Goal: Information Seeking & Learning: Find specific fact

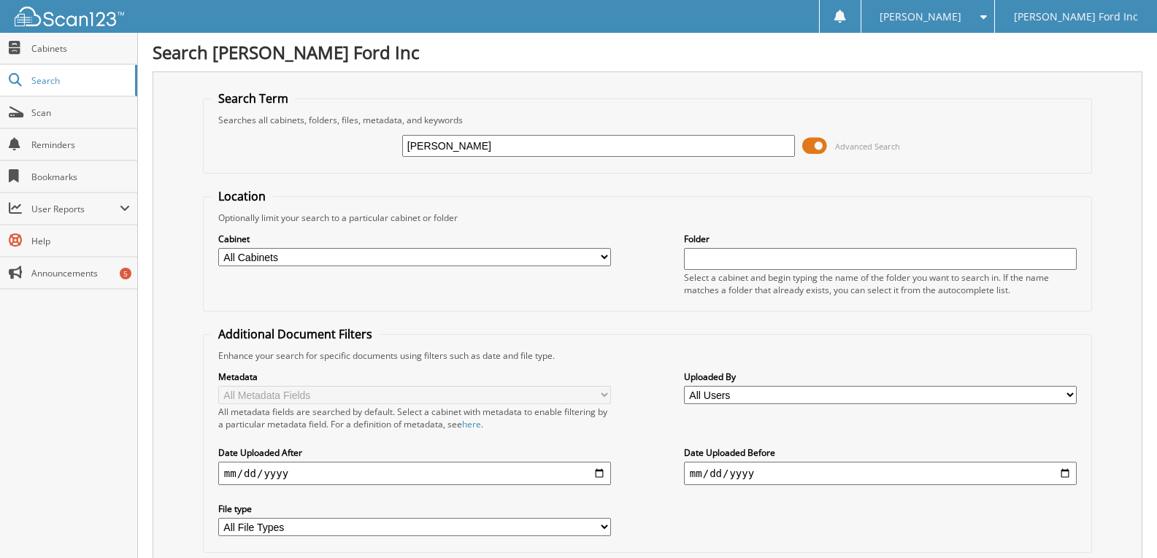
type input "[PERSON_NAME]"
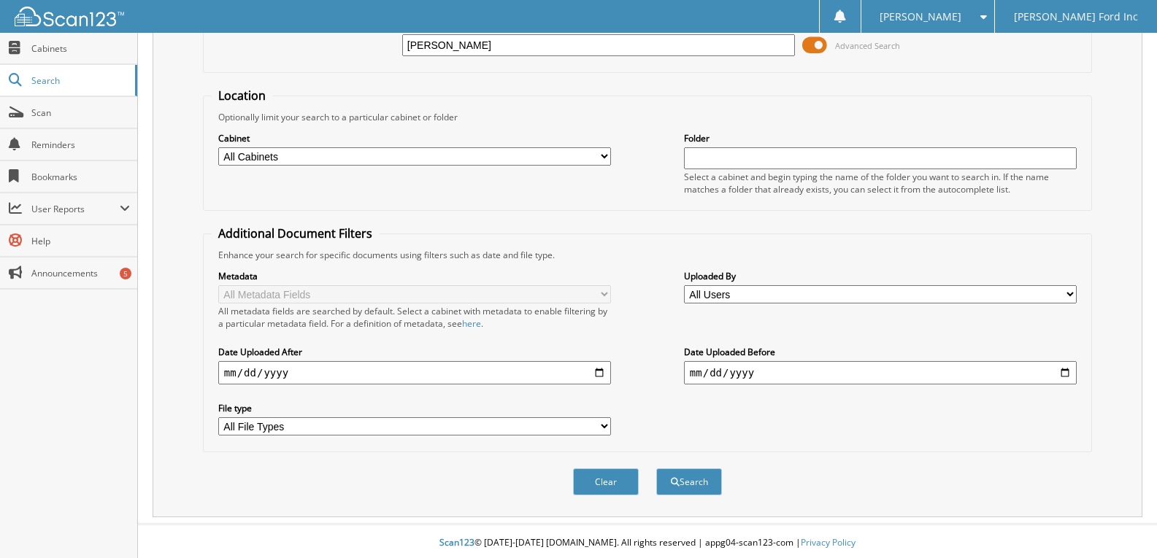
scroll to position [104, 0]
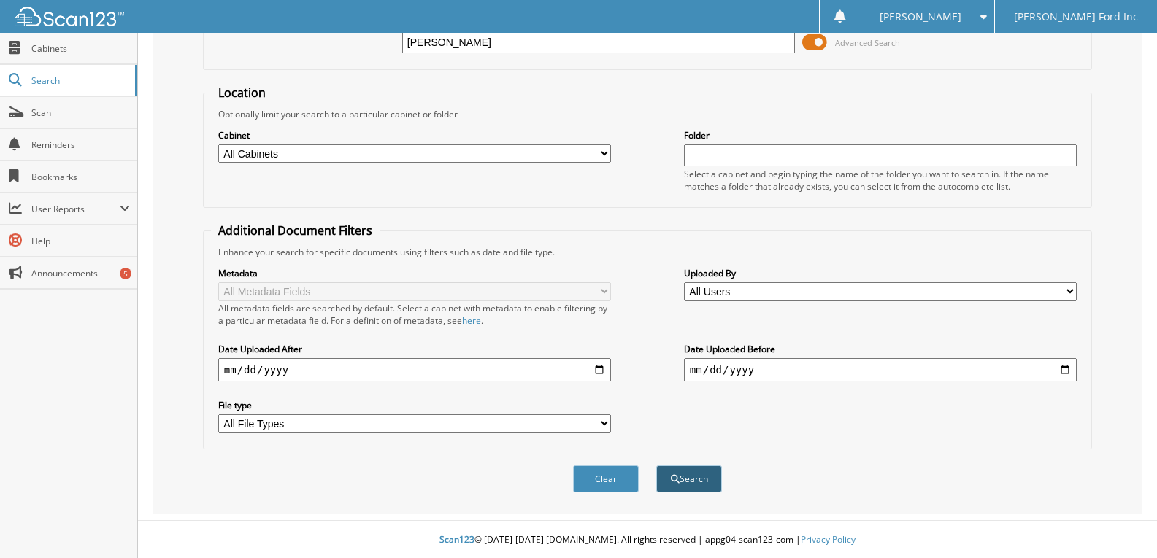
click at [688, 476] on button "Search" at bounding box center [689, 479] width 66 height 27
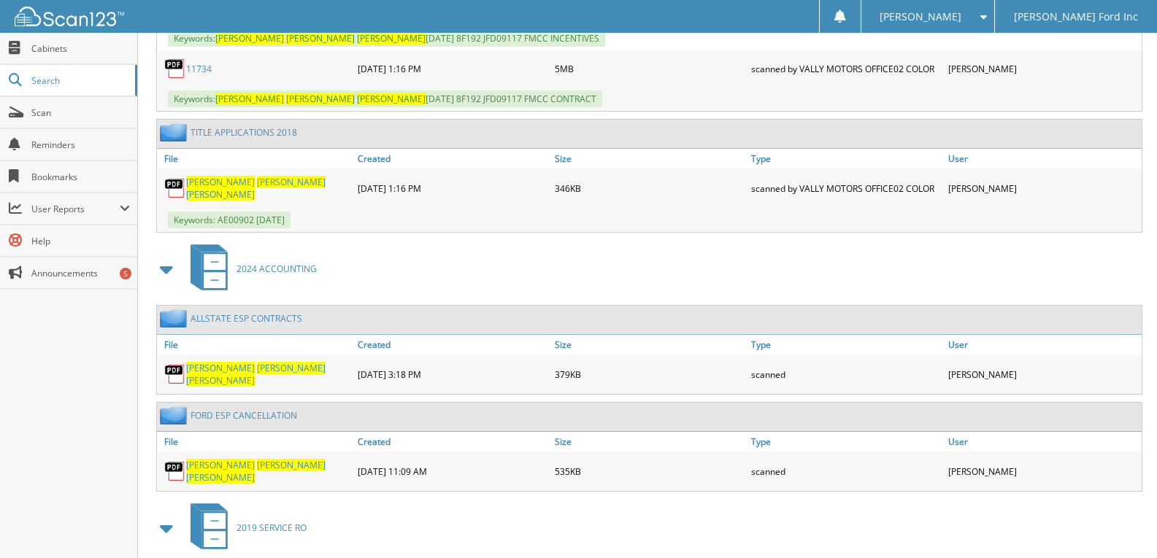
scroll to position [876, 0]
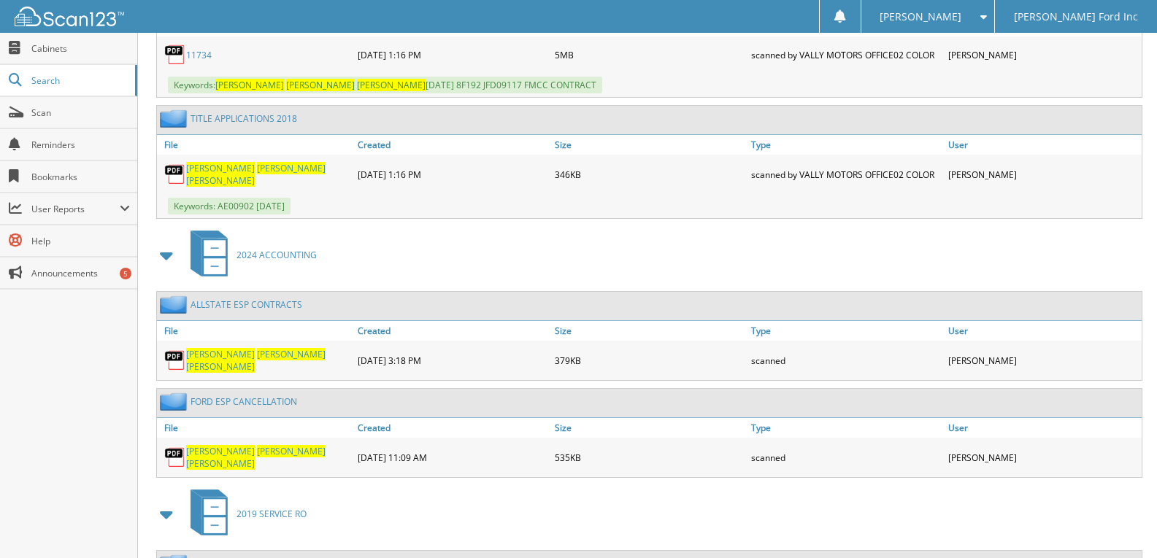
click at [257, 356] on span "BARBARA" at bounding box center [291, 354] width 69 height 12
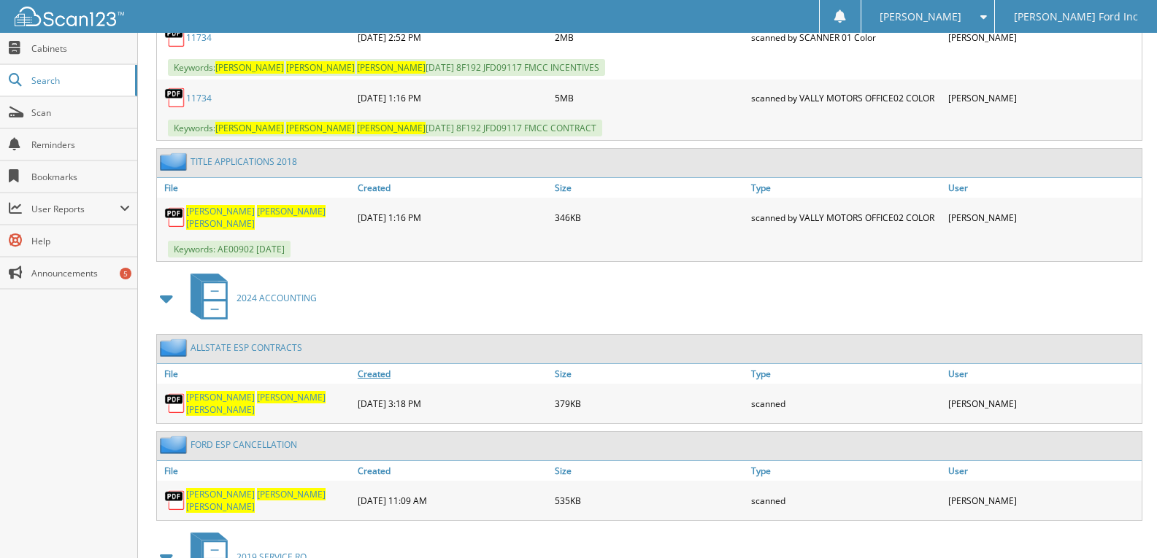
scroll to position [859, 0]
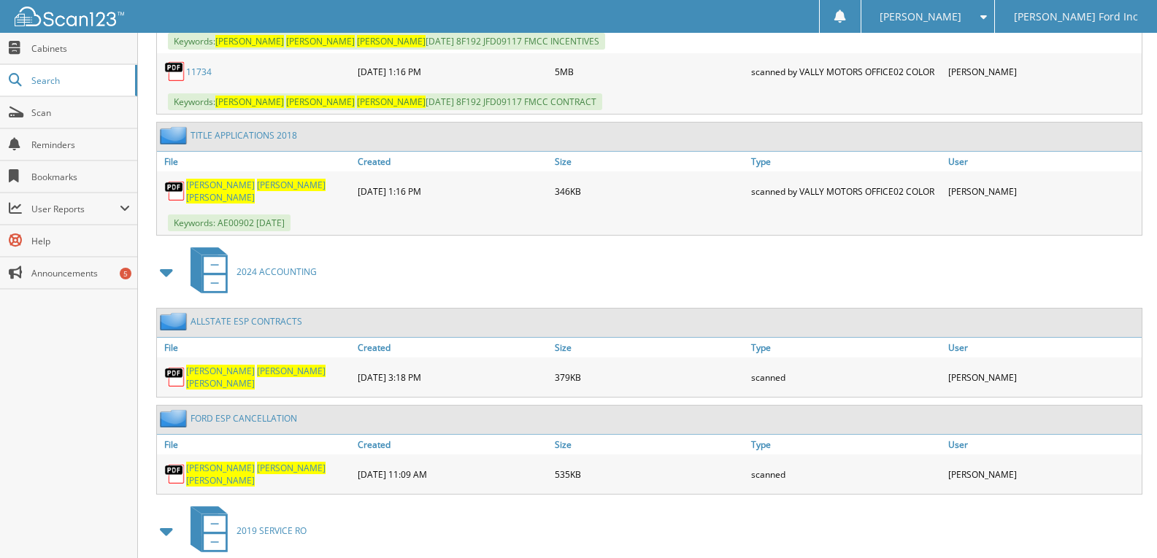
click at [224, 317] on link "ALLSTATE ESP CONTRACTS" at bounding box center [246, 321] width 112 height 12
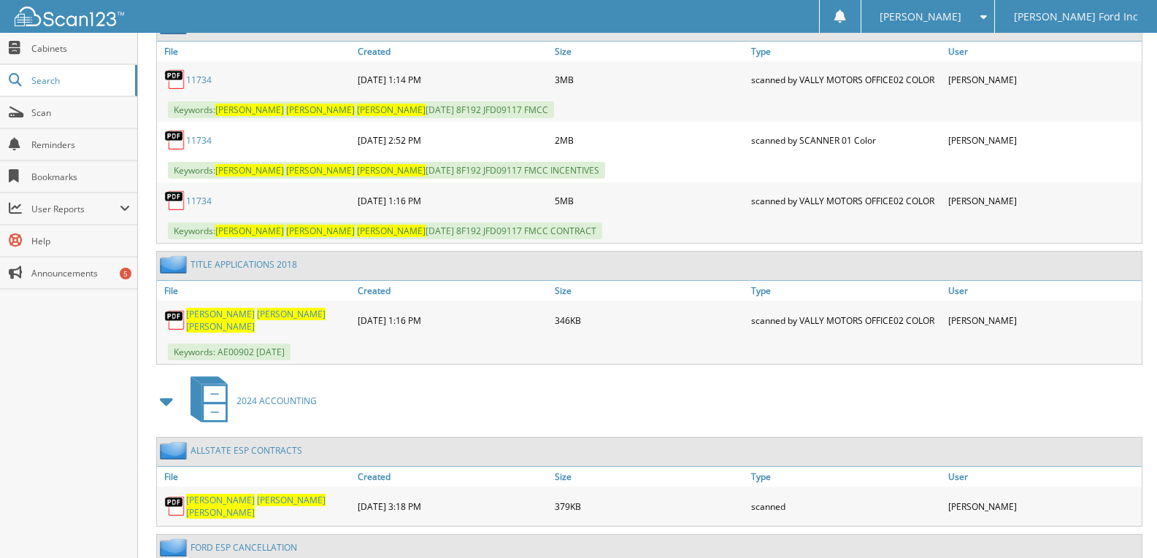
scroll to position [803, 0]
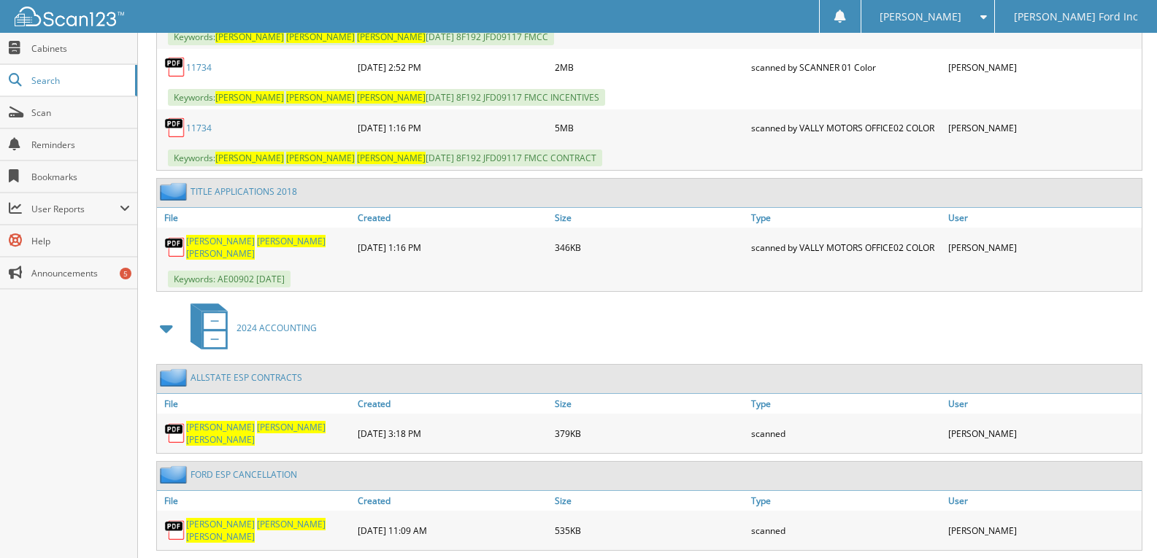
click at [170, 429] on img at bounding box center [175, 434] width 22 height 22
click at [205, 423] on div "SANDRA BARBARA PELLETIER" at bounding box center [255, 433] width 197 height 32
click at [181, 425] on img at bounding box center [175, 434] width 22 height 22
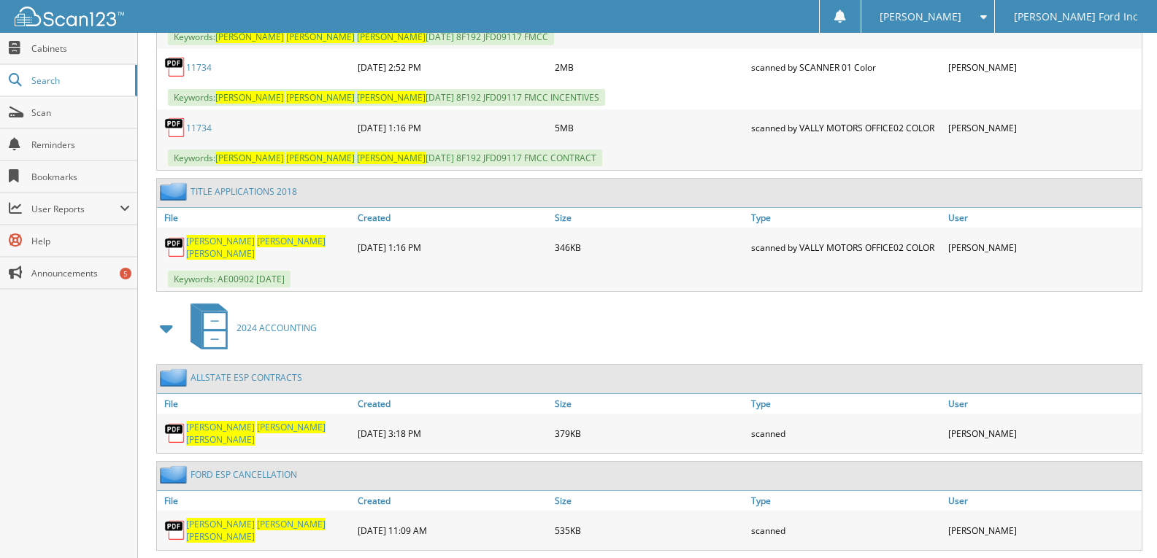
click at [257, 428] on span "BARBARA" at bounding box center [291, 427] width 69 height 12
click at [255, 434] on span "PELLETIER" at bounding box center [220, 440] width 69 height 12
click at [255, 434] on span "[PERSON_NAME]" at bounding box center [220, 440] width 69 height 12
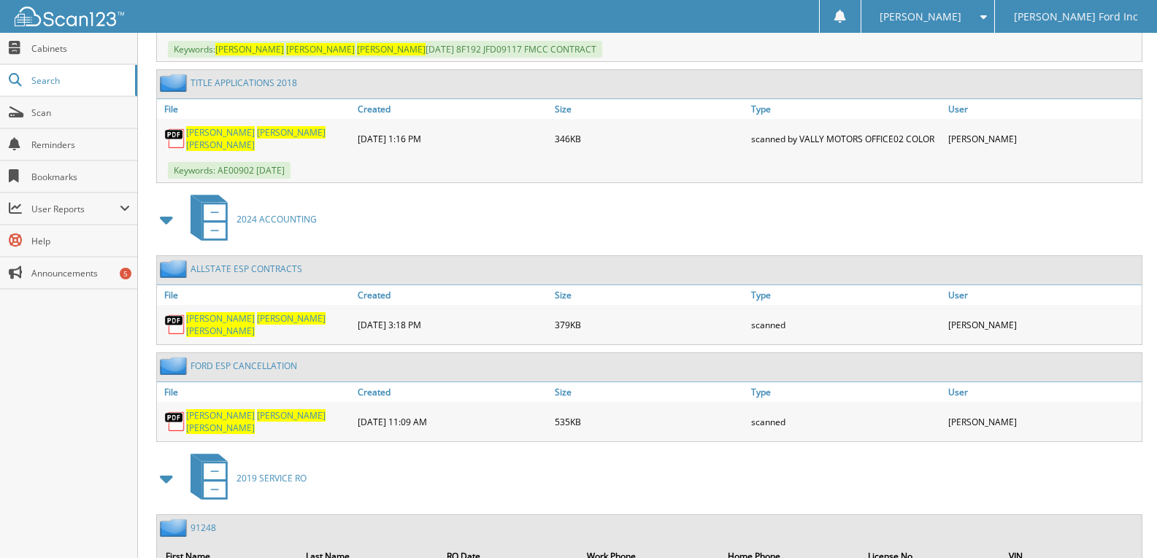
scroll to position [876, 0]
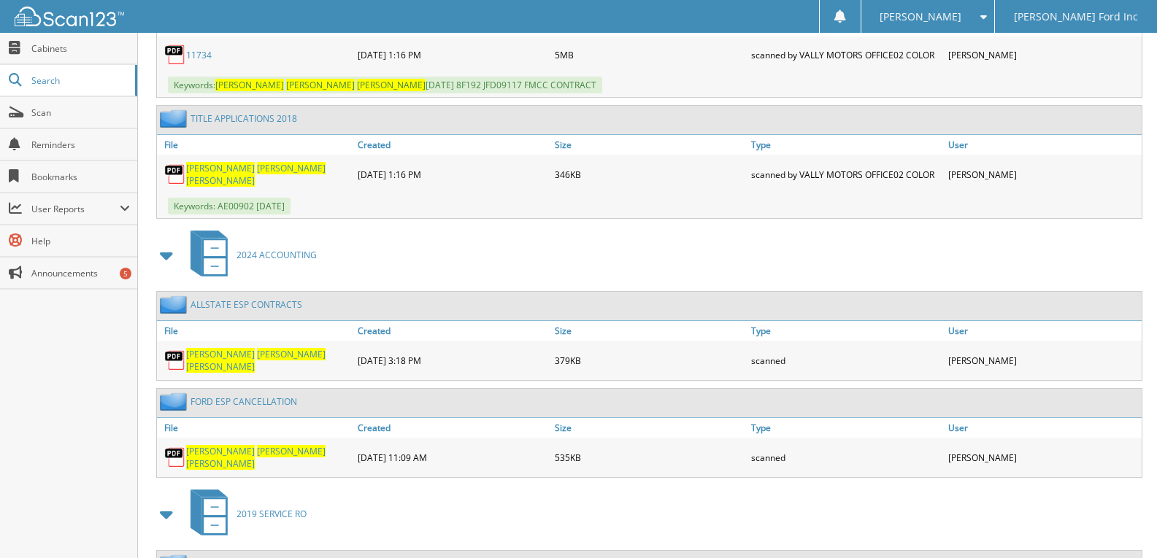
click at [172, 253] on span at bounding box center [167, 255] width 20 height 26
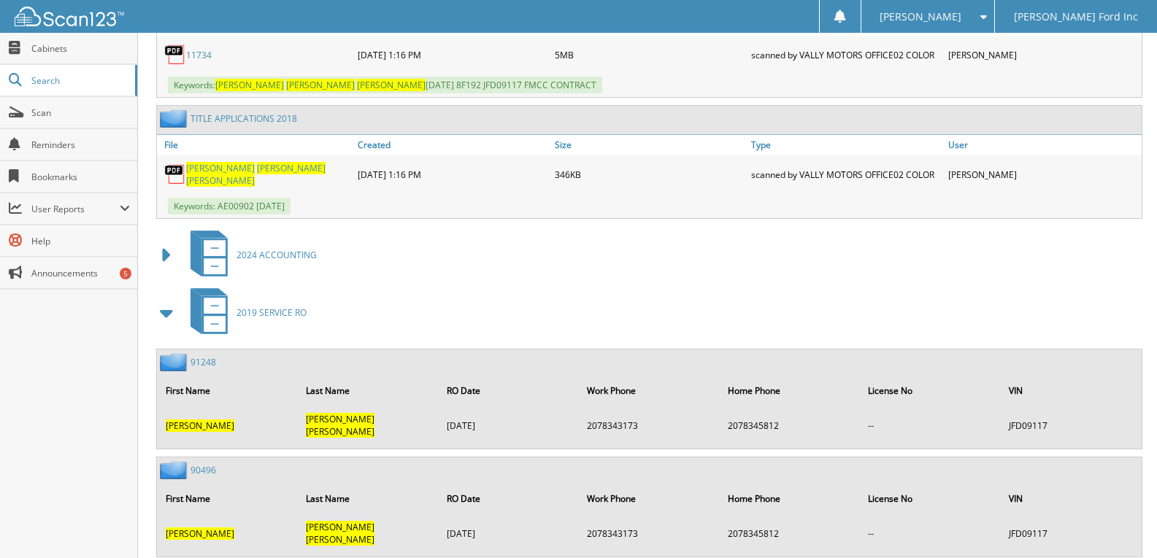
click at [164, 249] on span at bounding box center [167, 255] width 20 height 26
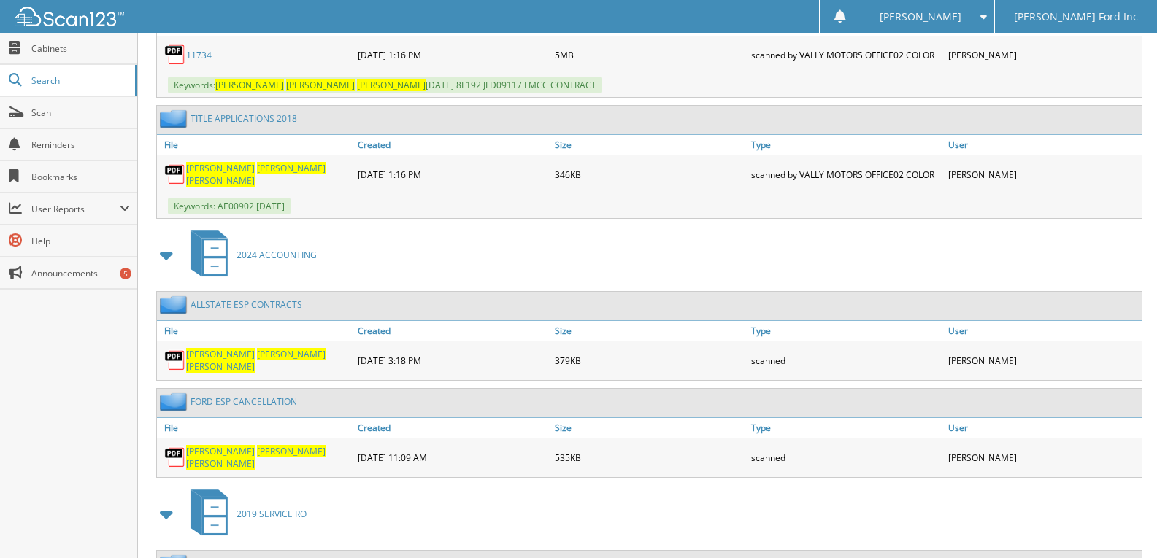
click at [255, 361] on span "PELLETIER" at bounding box center [220, 367] width 69 height 12
click at [174, 359] on img at bounding box center [175, 361] width 22 height 22
click at [172, 353] on img at bounding box center [175, 361] width 22 height 22
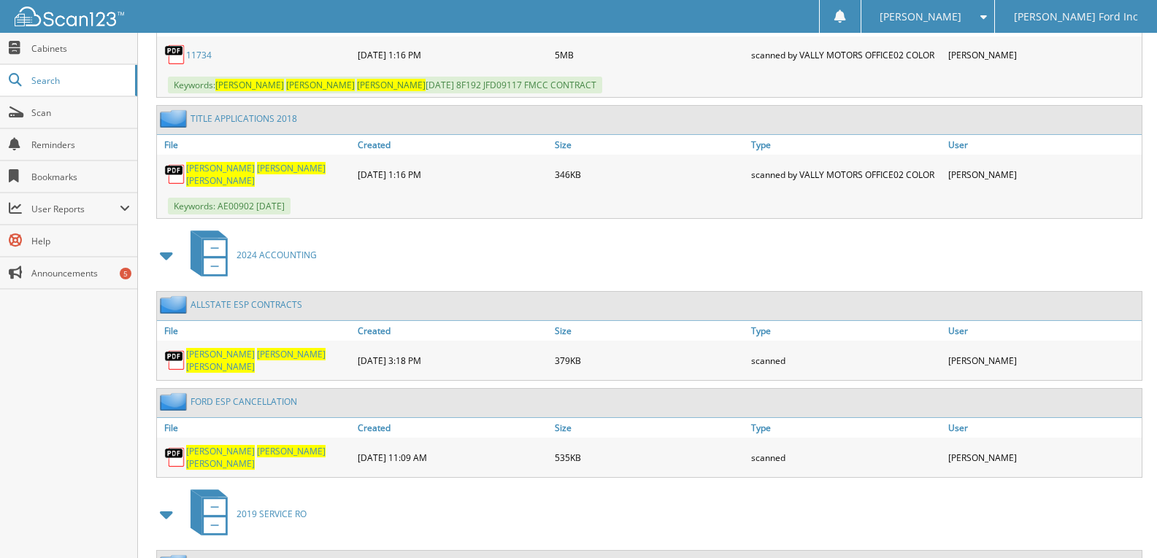
click at [172, 353] on img at bounding box center [175, 361] width 22 height 22
click at [175, 357] on img at bounding box center [175, 361] width 22 height 22
click at [212, 352] on span "SANDRA" at bounding box center [220, 354] width 69 height 12
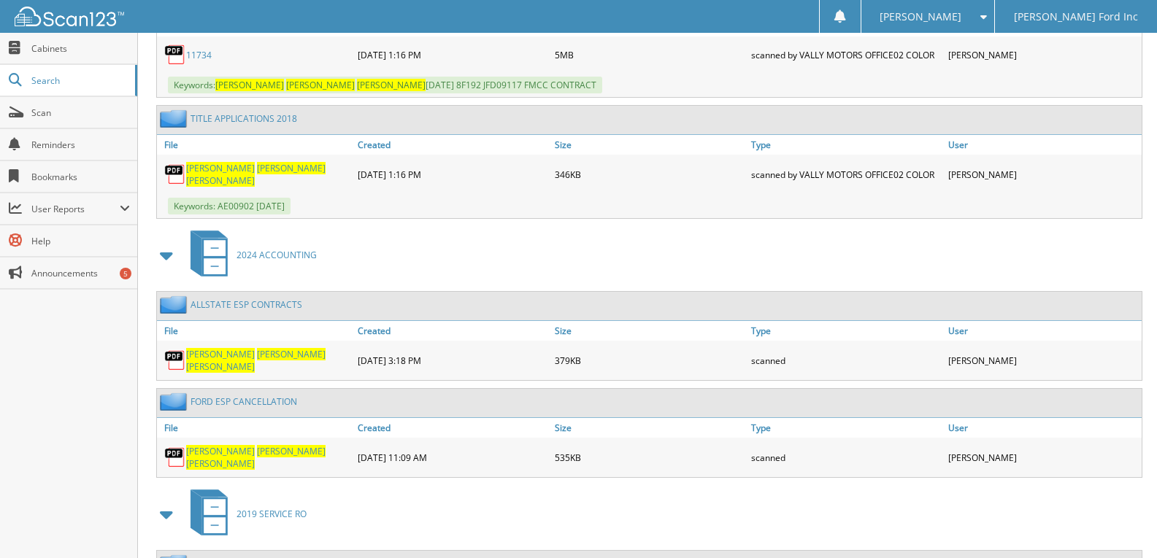
click at [212, 352] on span "SANDRA" at bounding box center [220, 354] width 69 height 12
click at [182, 355] on img at bounding box center [175, 361] width 22 height 22
click at [207, 451] on span "SANDRA" at bounding box center [220, 451] width 69 height 12
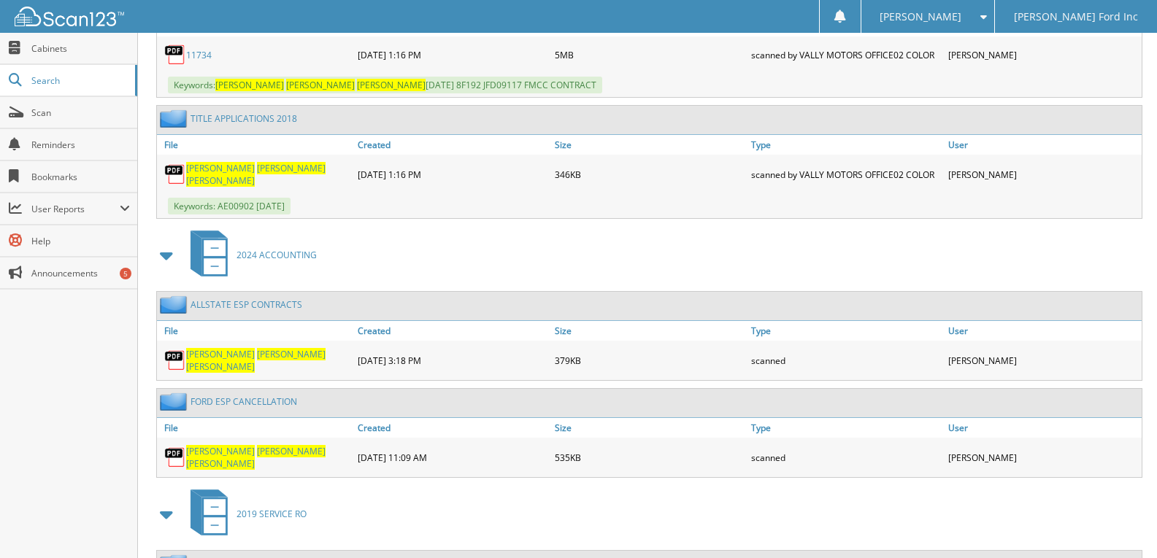
click at [217, 447] on span "SANDRA" at bounding box center [220, 451] width 69 height 12
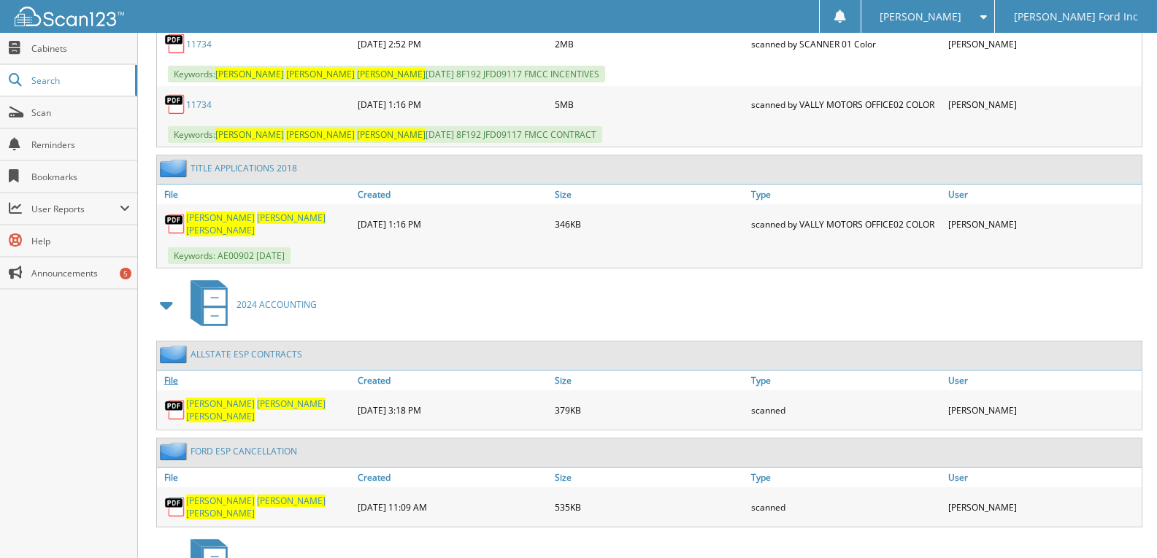
scroll to position [803, 0]
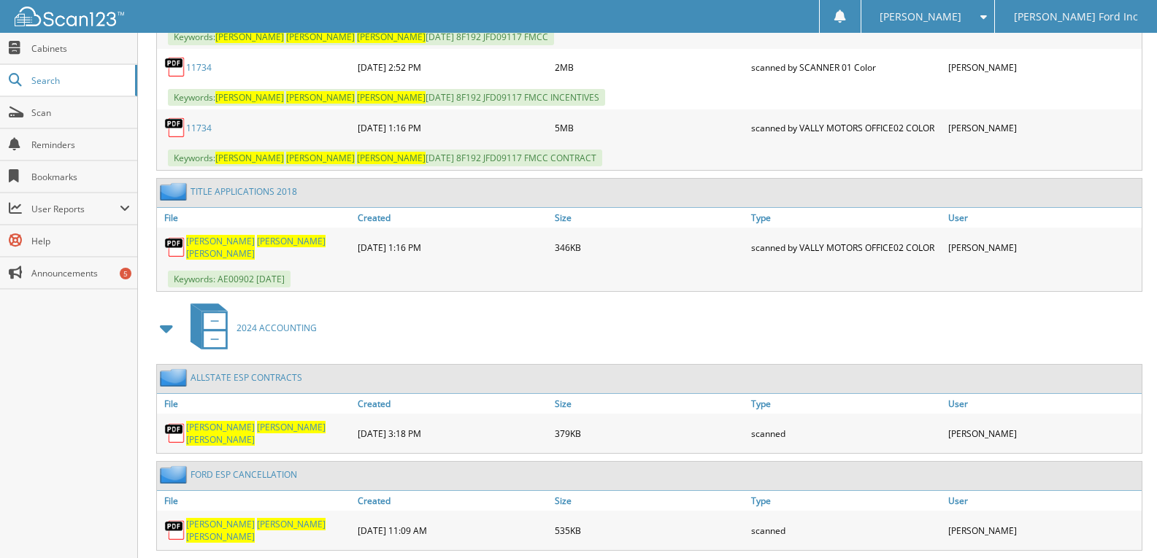
click at [257, 434] on span "BARBARA" at bounding box center [291, 427] width 69 height 12
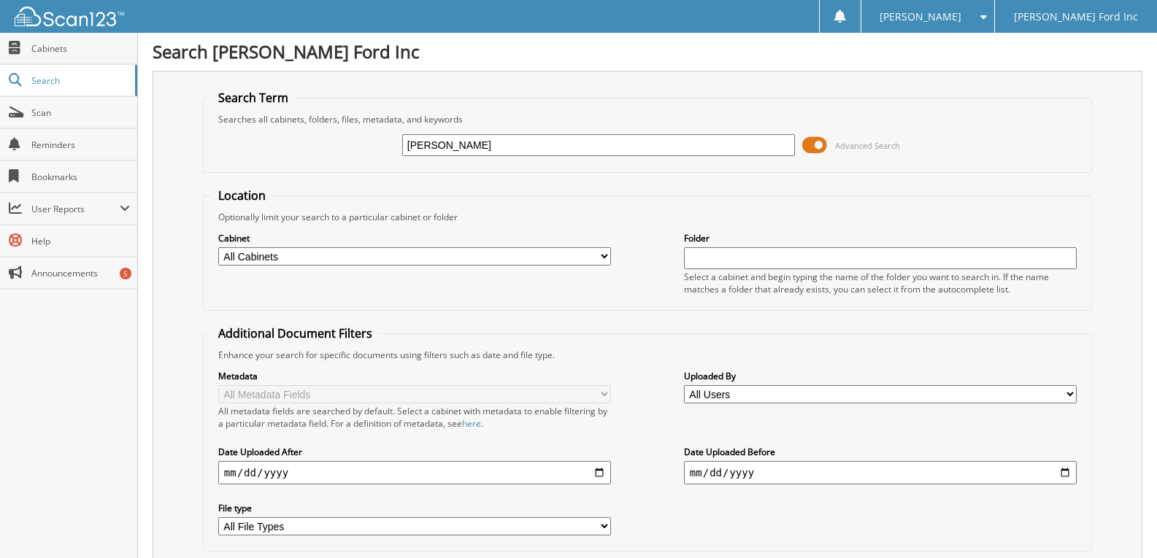
scroll to position [0, 0]
click at [475, 147] on input "[PERSON_NAME]" at bounding box center [598, 146] width 393 height 22
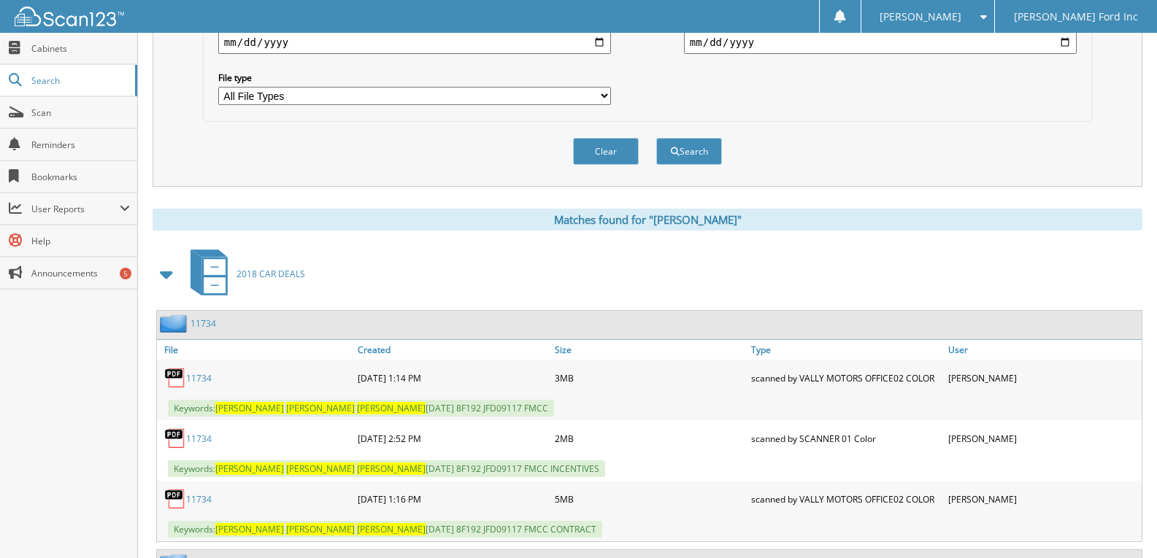
scroll to position [438, 0]
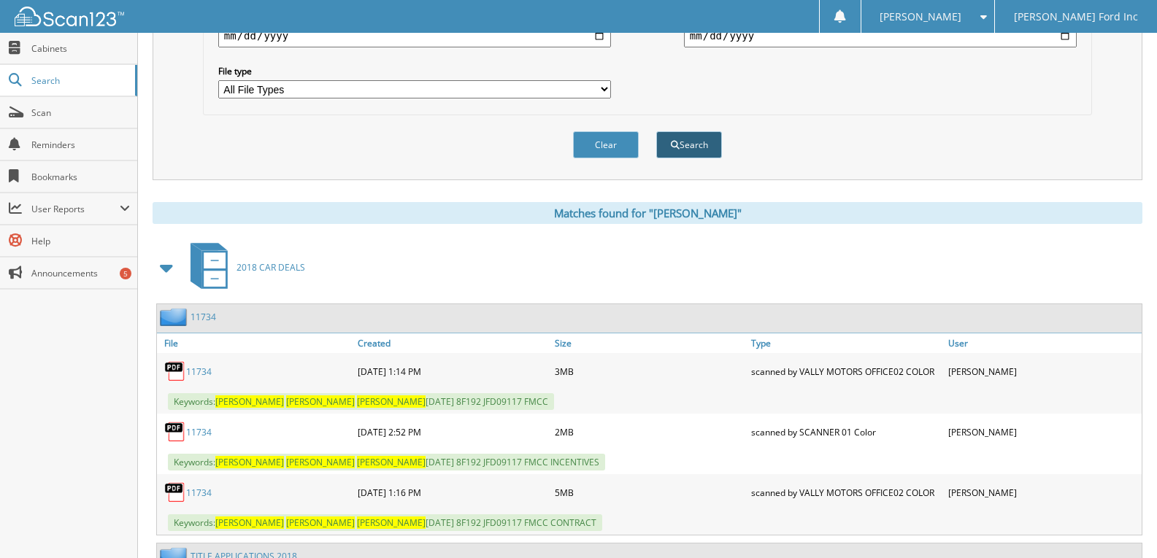
type input "sandra pelletier"
click at [682, 142] on button "Search" at bounding box center [689, 144] width 66 height 27
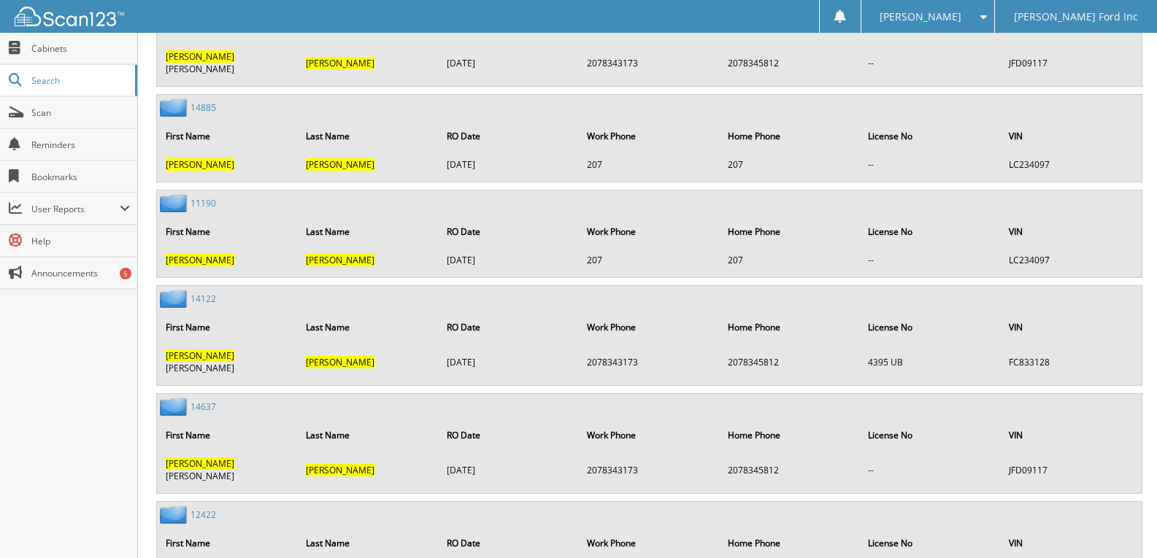
scroll to position [12809, 0]
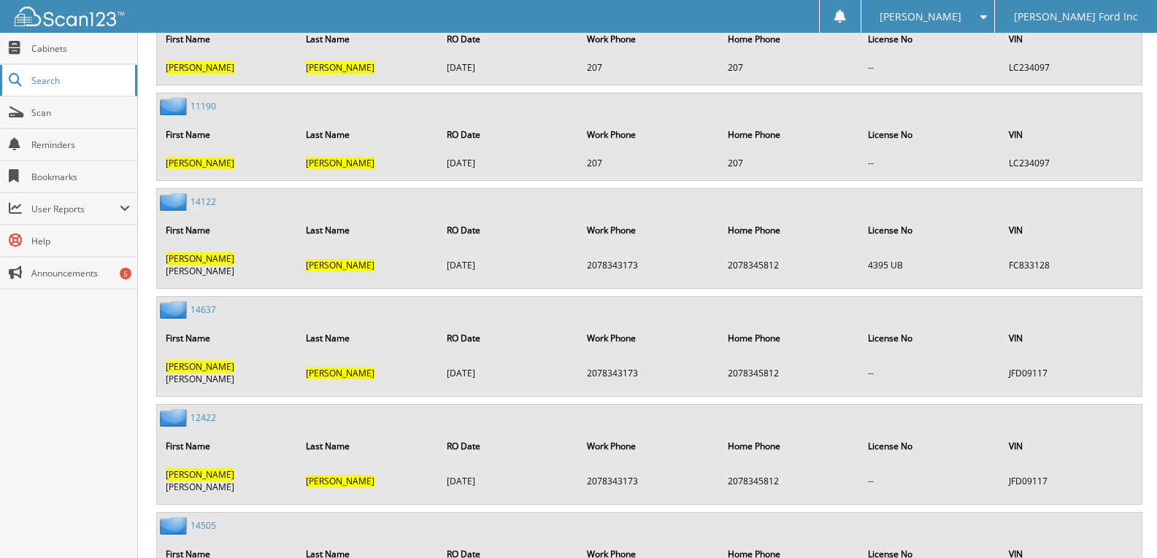
click at [36, 82] on span "Search" at bounding box center [79, 80] width 96 height 12
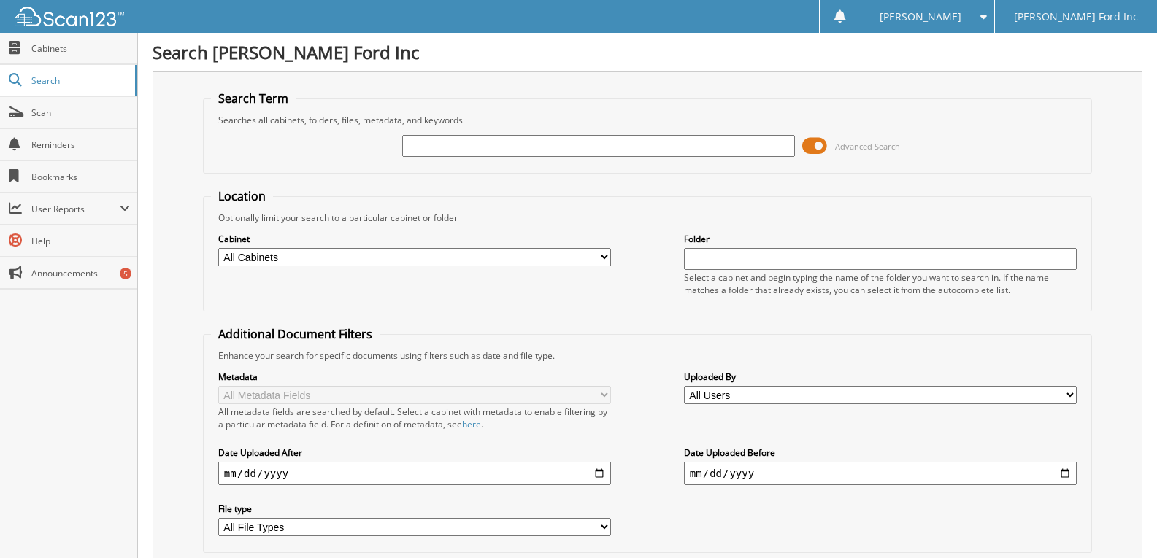
click at [499, 258] on select "All Cabinets 2017 A/P 2017 A/R 2017 ACCOUNTING 2017 CAR DEALS 2017 PARTS 2017 S…" at bounding box center [414, 257] width 393 height 18
select select "44575"
click at [218, 248] on select "All Cabinets 2017 A/P 2017 A/R 2017 ACCOUNTING 2017 CAR DEALS 2017 PARTS 2017 S…" at bounding box center [414, 257] width 393 height 18
click at [427, 146] on input "text" at bounding box center [598, 146] width 393 height 22
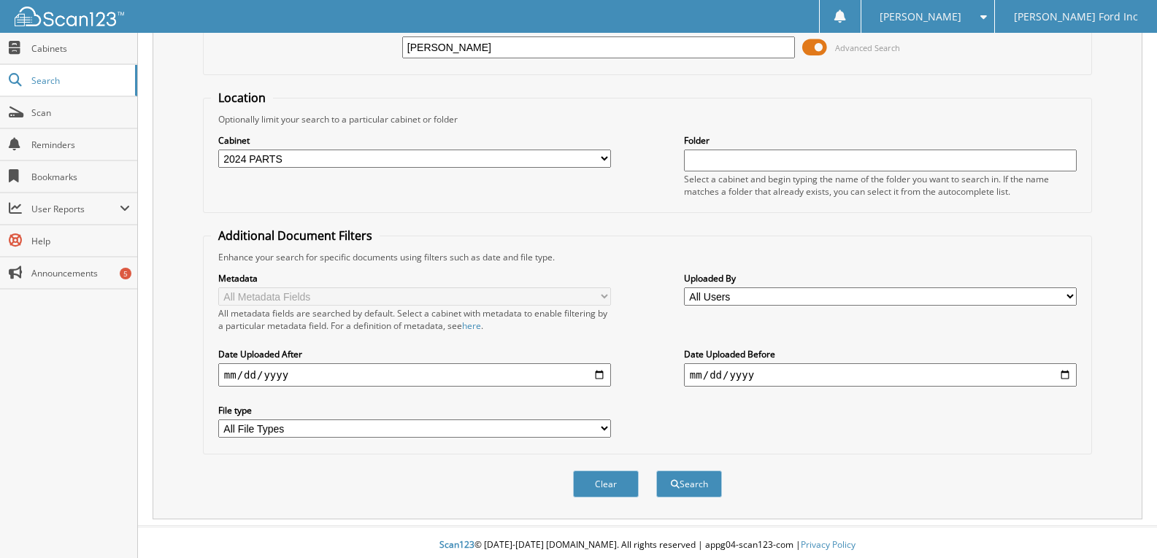
scroll to position [104, 0]
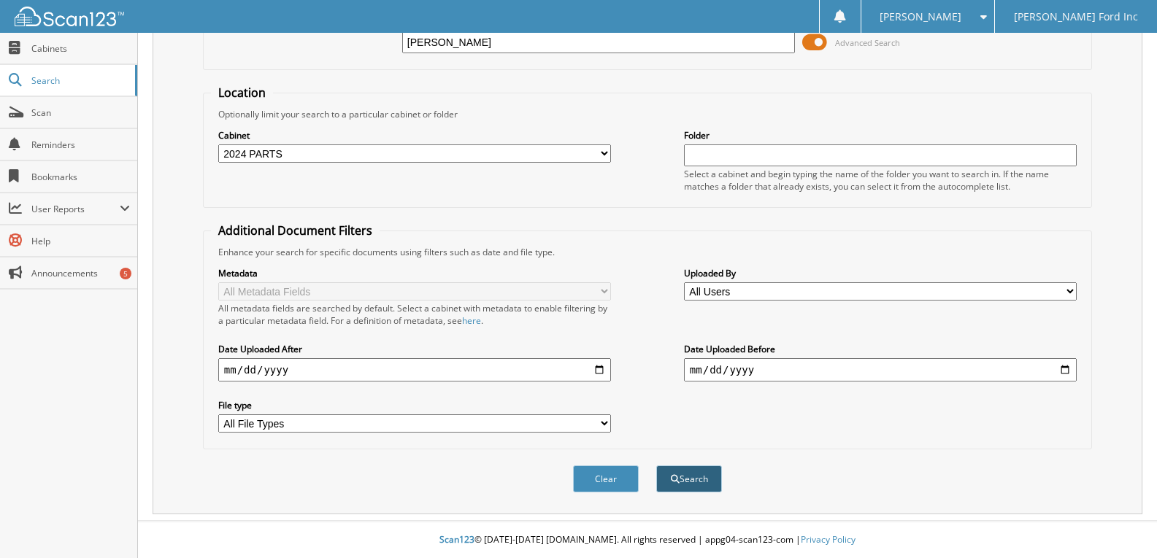
type input "[PERSON_NAME]"
click at [687, 482] on button "Search" at bounding box center [689, 479] width 66 height 27
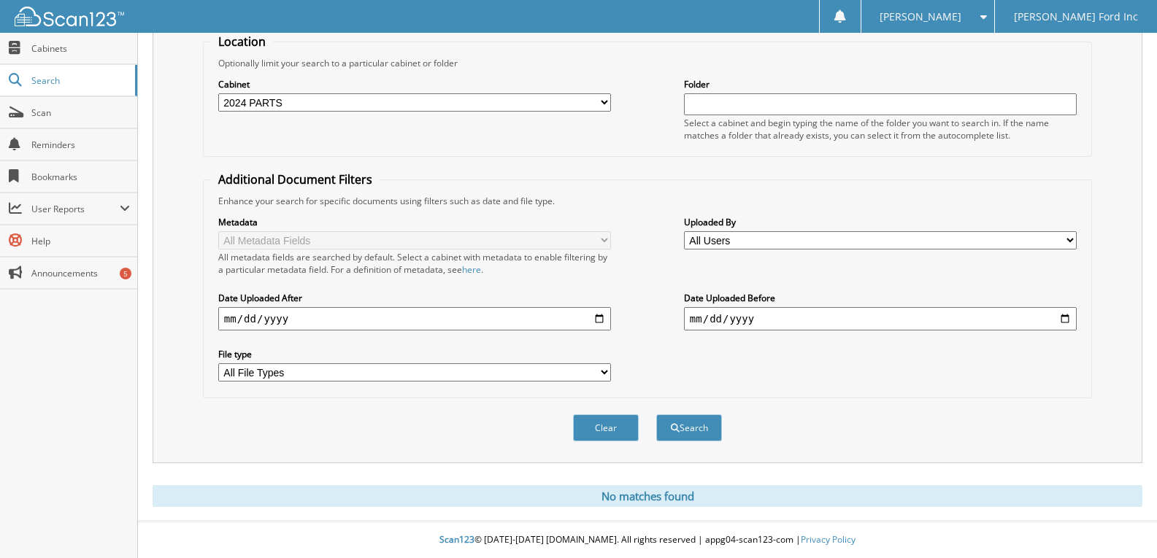
scroll to position [155, 0]
type input "[PERSON_NAME]"
click at [696, 424] on button "Search" at bounding box center [689, 428] width 66 height 27
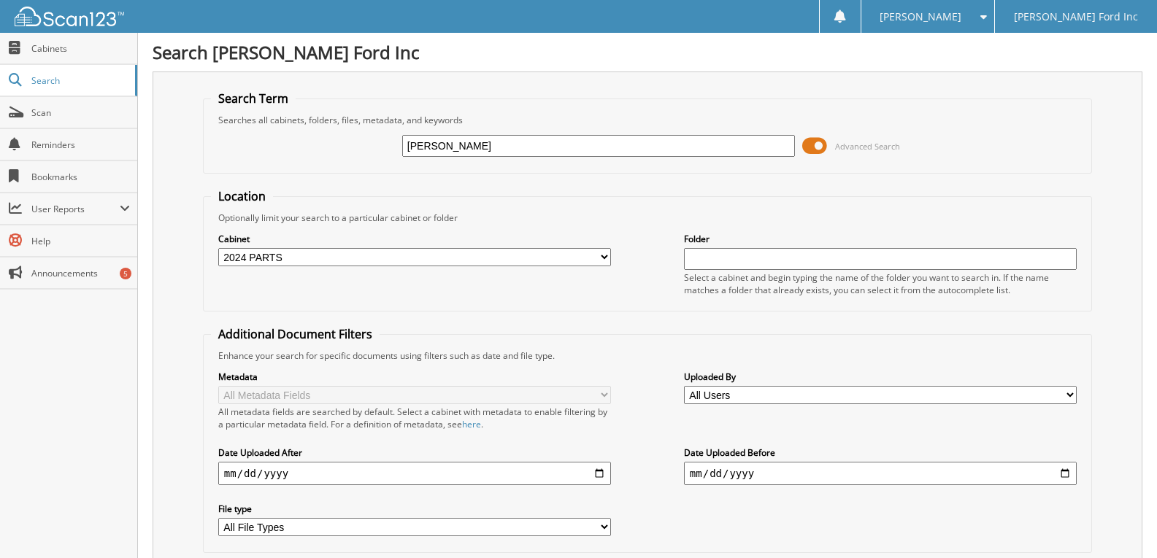
click at [596, 254] on select "All Cabinets 2017 A/P 2017 A/R 2017 ACCOUNTING 2017 CAR DEALS 2017 PARTS 2017 S…" at bounding box center [414, 257] width 393 height 18
select select
click at [218, 248] on select "All Cabinets 2017 A/P 2017 A/R 2017 ACCOUNTING 2017 CAR DEALS 2017 PARTS 2017 S…" at bounding box center [414, 257] width 393 height 18
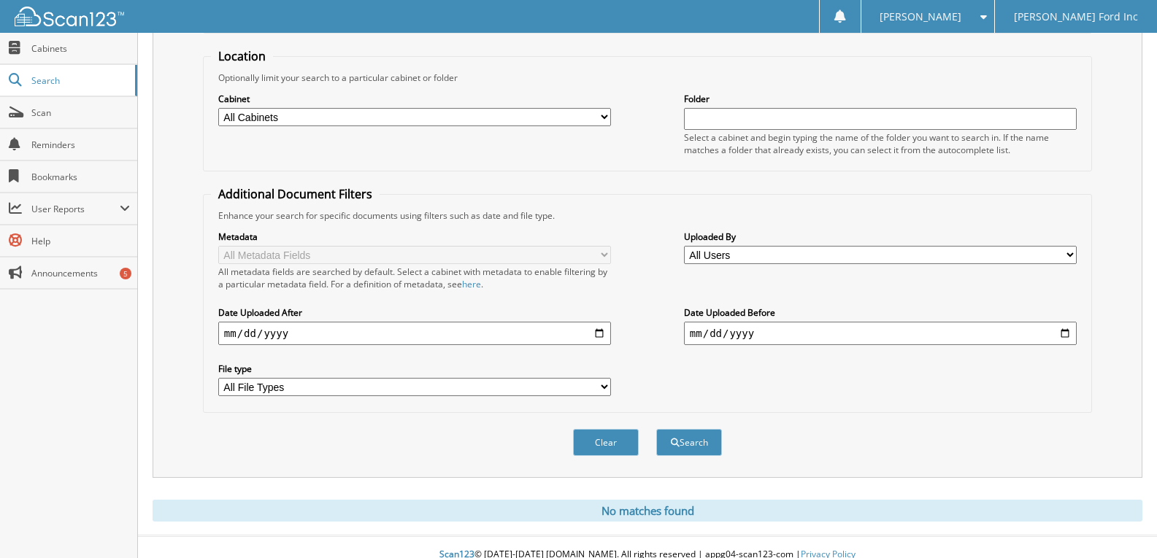
scroll to position [155, 0]
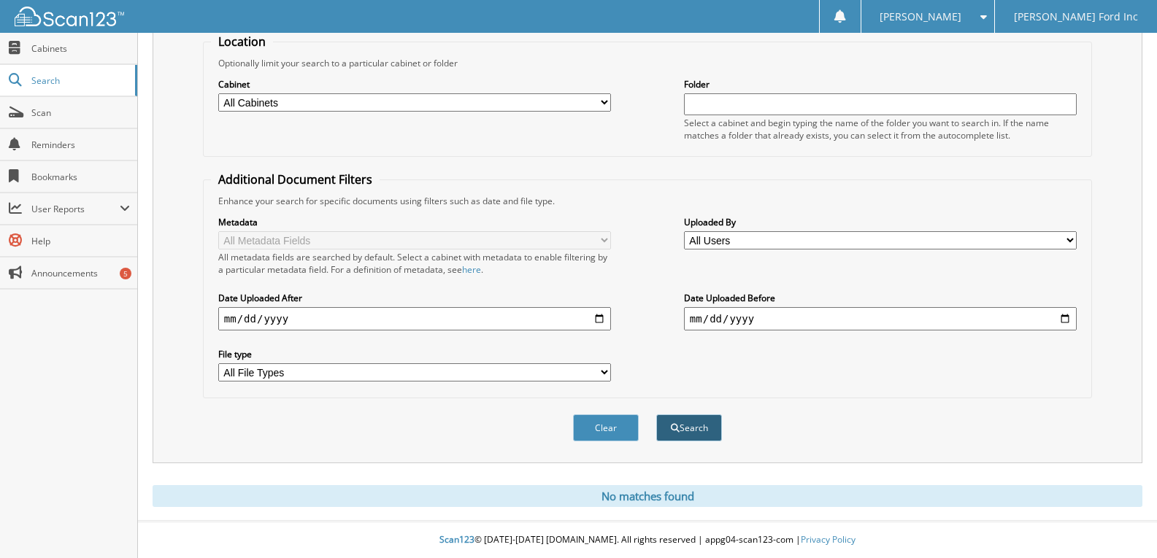
click at [675, 433] on button "Search" at bounding box center [689, 428] width 66 height 27
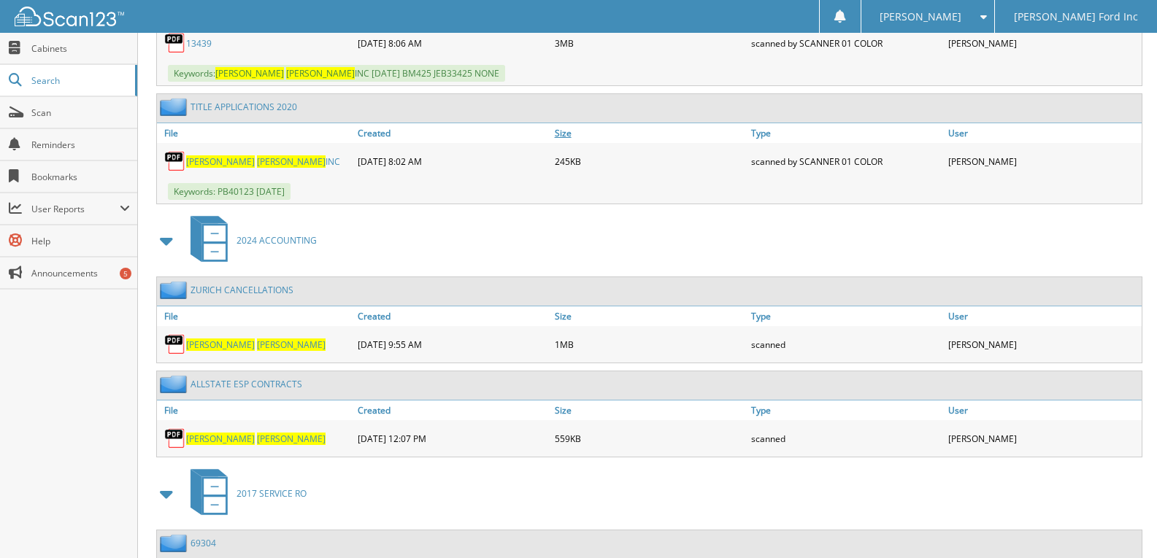
scroll to position [803, 0]
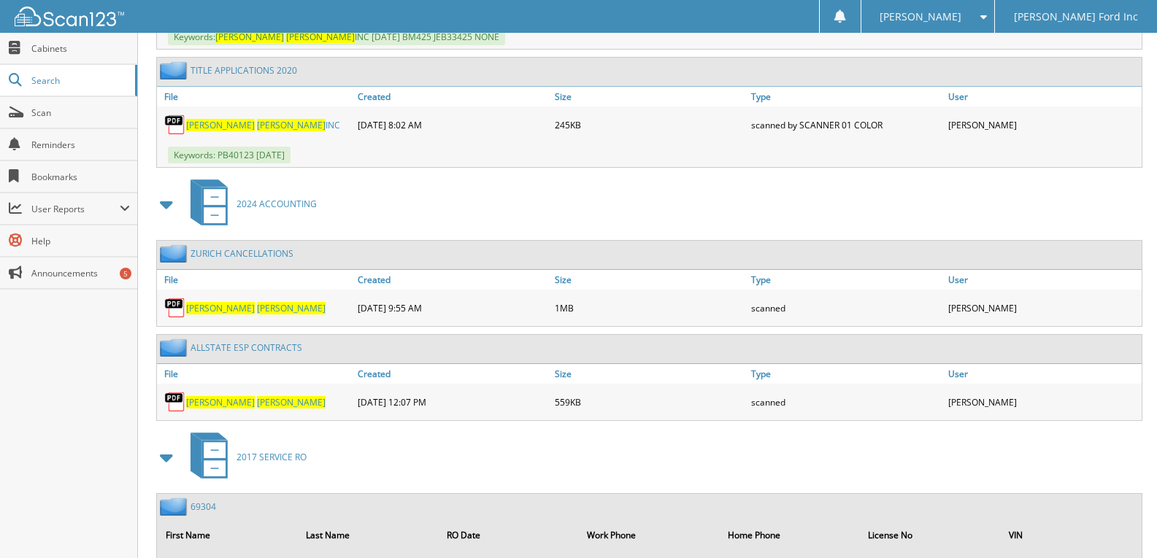
click at [200, 406] on span "[PERSON_NAME]" at bounding box center [220, 402] width 69 height 12
